Goal: Find specific page/section: Find specific page/section

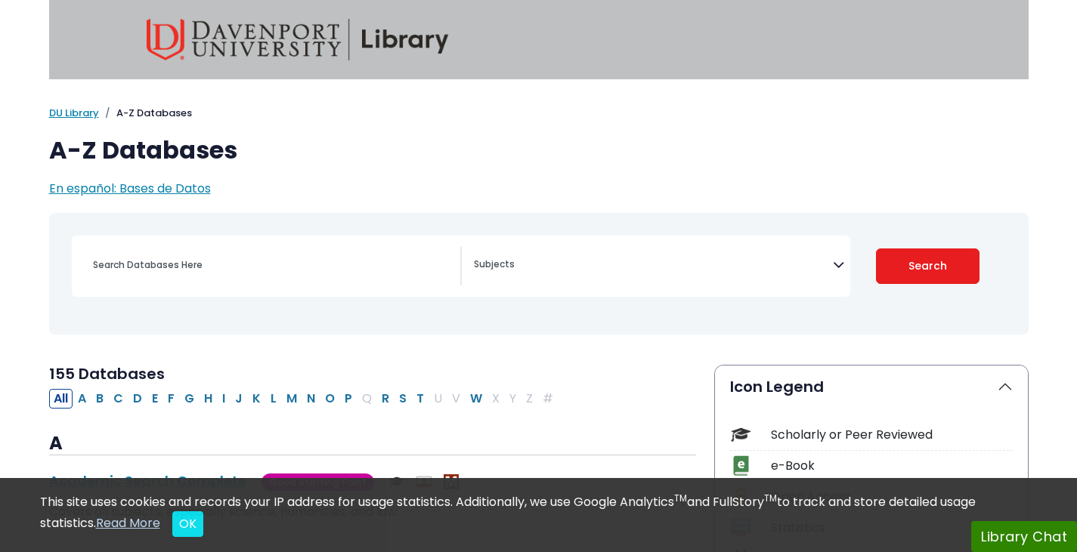
select select "Database Subject Filter"
click at [309, 277] on div "Search filters" at bounding box center [272, 265] width 376 height 36
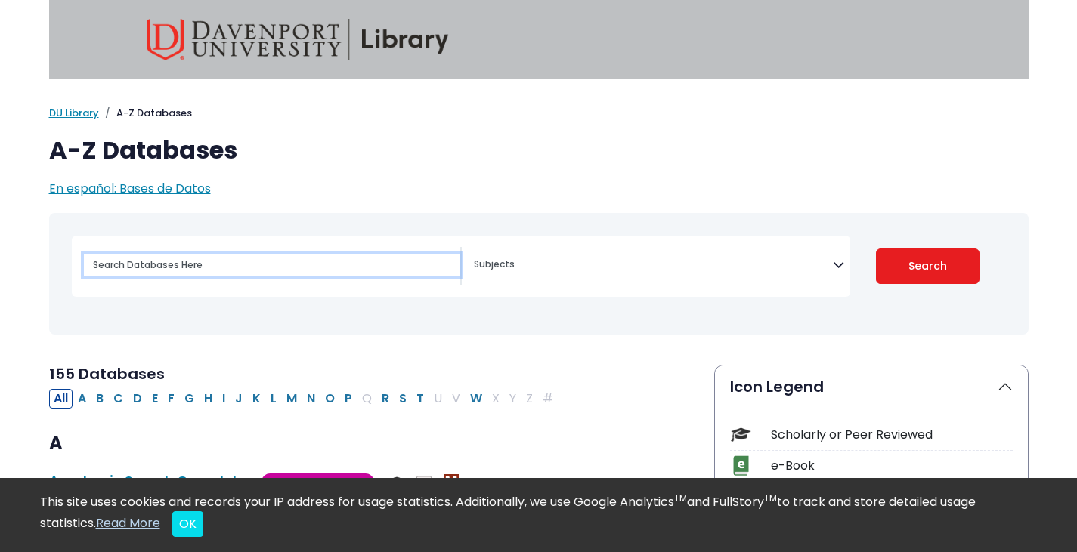
click at [290, 266] on input "Search database by title or keyword" at bounding box center [272, 265] width 376 height 22
type input "proquest"
click at [876, 249] on button "Search" at bounding box center [928, 267] width 104 height 36
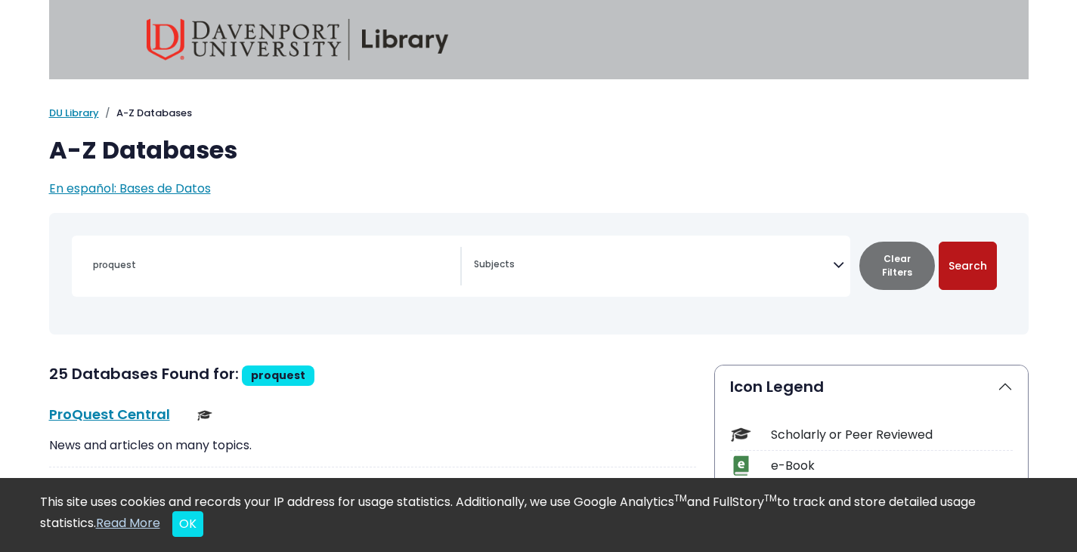
click at [971, 270] on button "Search" at bounding box center [968, 266] width 58 height 48
select select "Database Subject Filter"
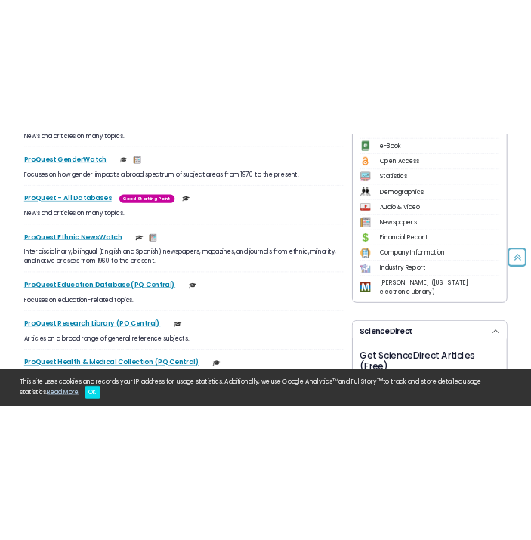
scroll to position [456, 0]
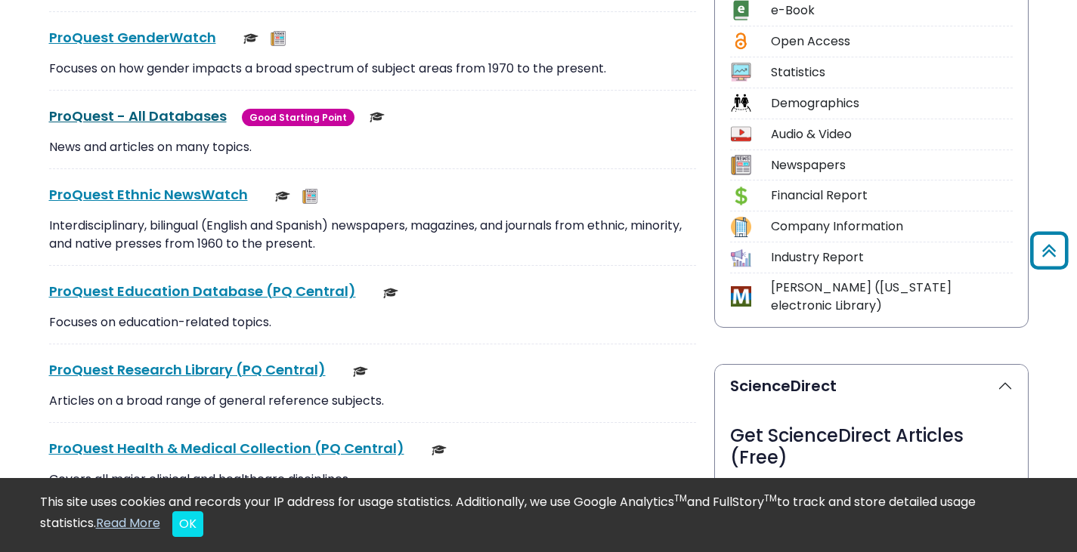
click at [119, 117] on link "ProQuest - All Databases This link opens in a new window" at bounding box center [138, 116] width 178 height 19
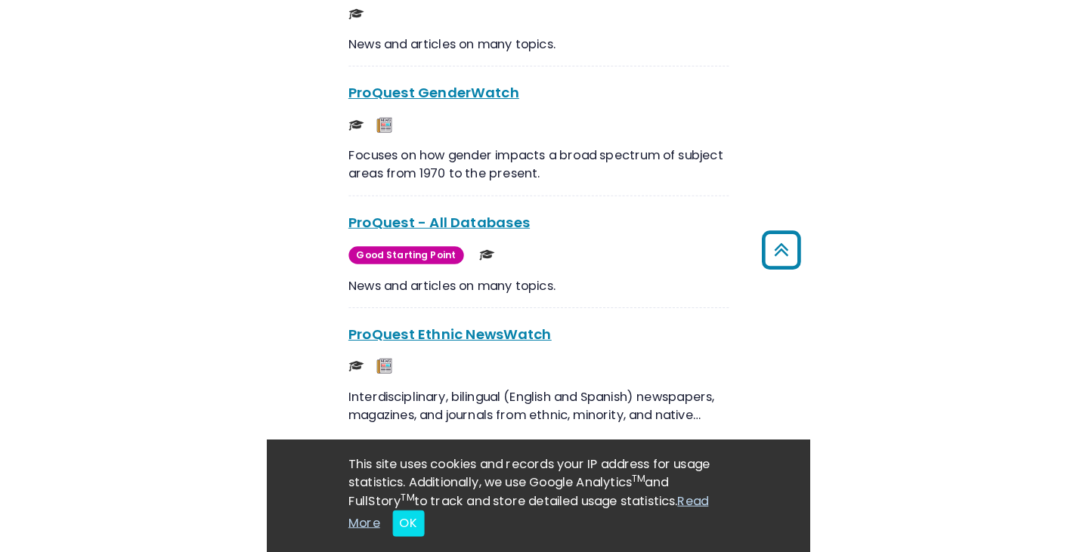
scroll to position [278, 0]
